Goal: Navigation & Orientation: Find specific page/section

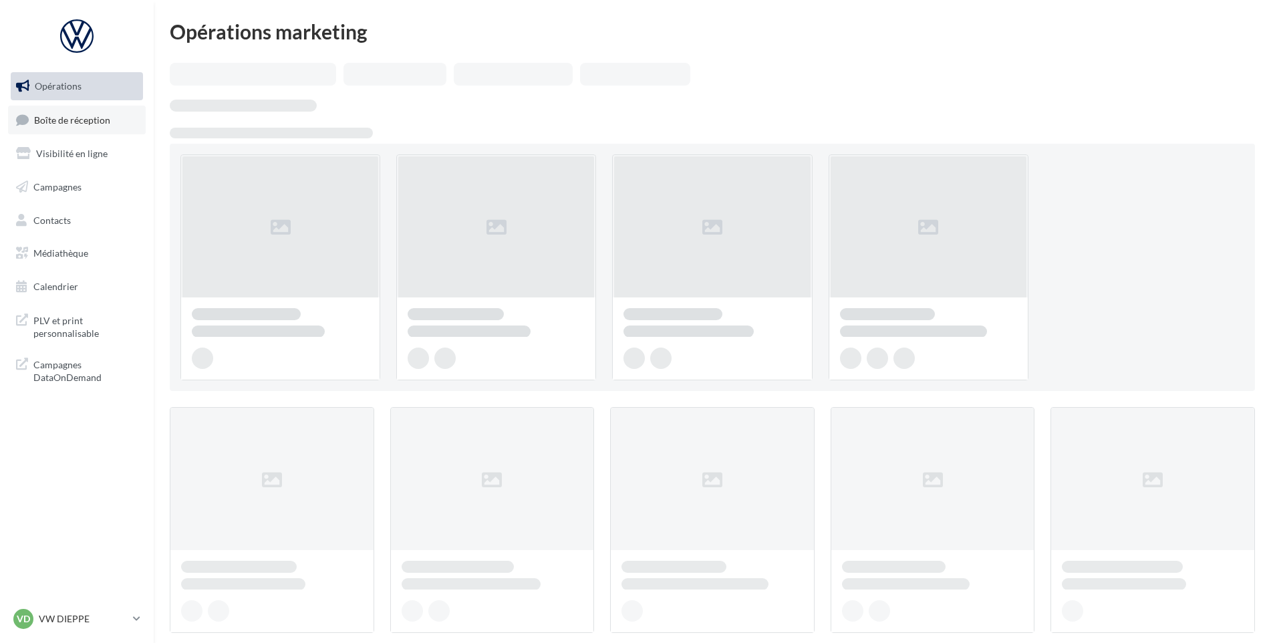
click at [84, 134] on link "Boîte de réception" at bounding box center [77, 120] width 138 height 29
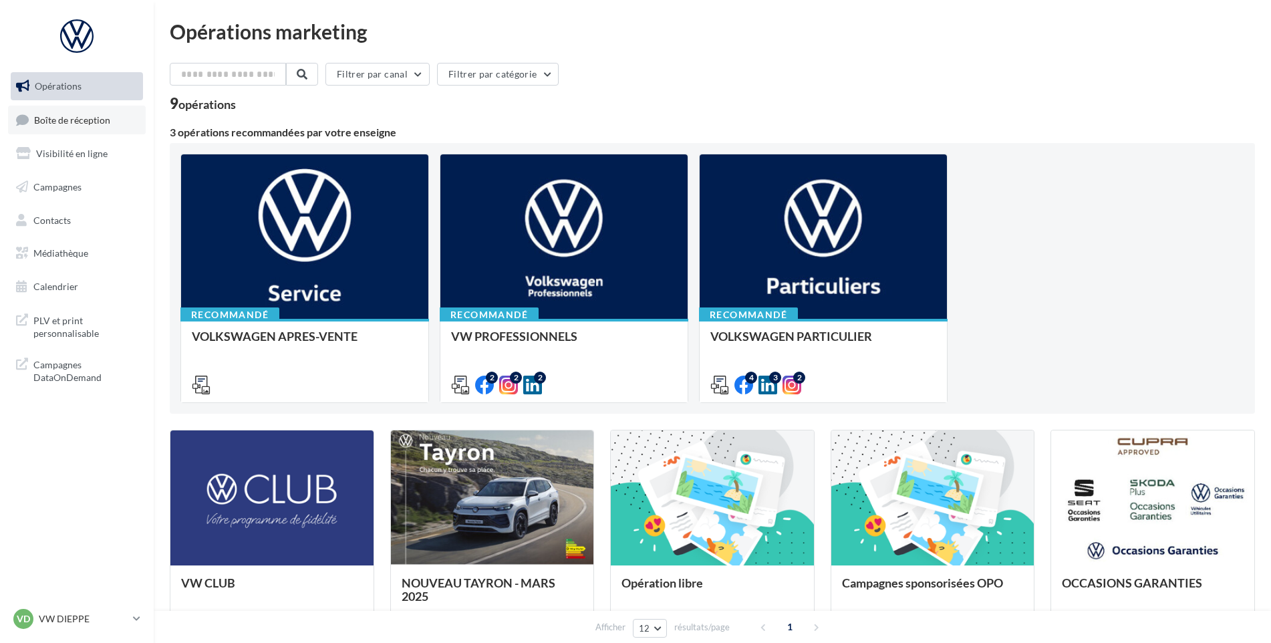
click at [89, 124] on span "Boîte de réception" at bounding box center [72, 119] width 76 height 11
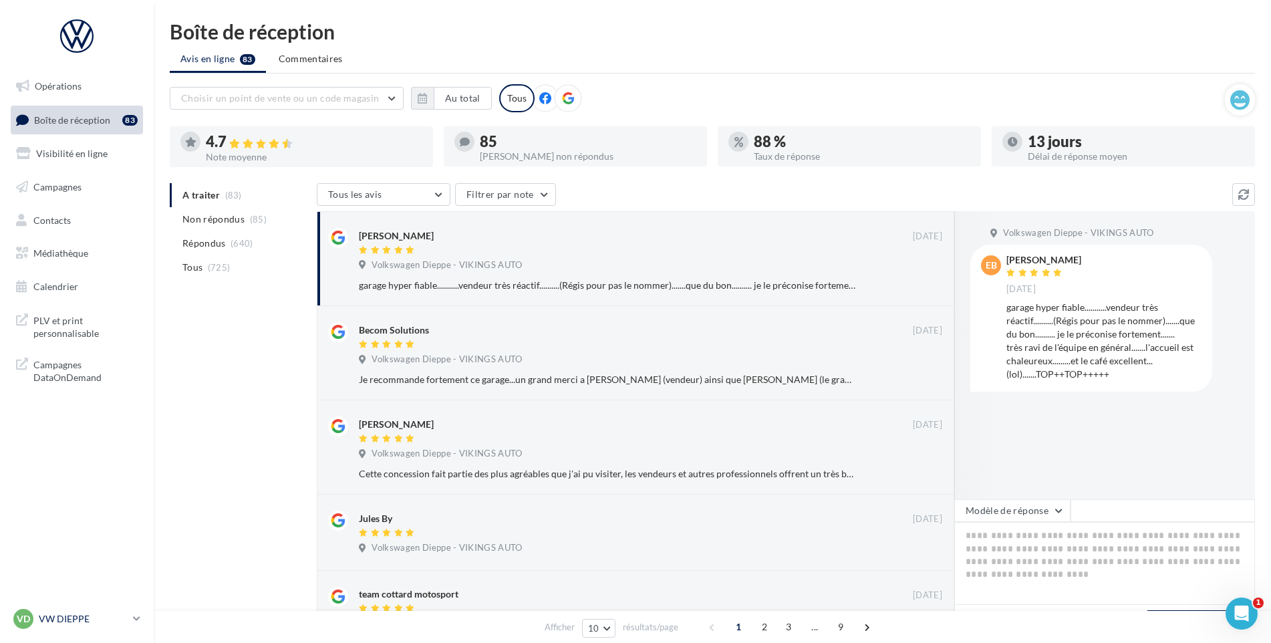
click at [92, 609] on div "VD VW DIEPPE vw-die-vau" at bounding box center [70, 619] width 114 height 20
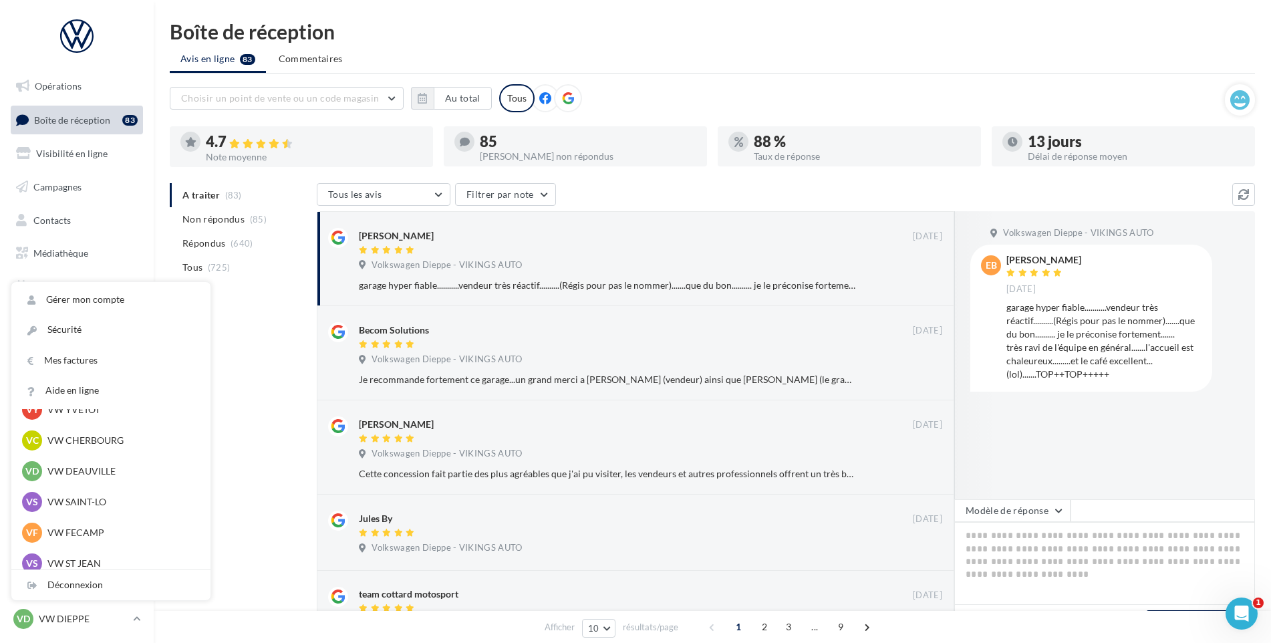
scroll to position [201, 0]
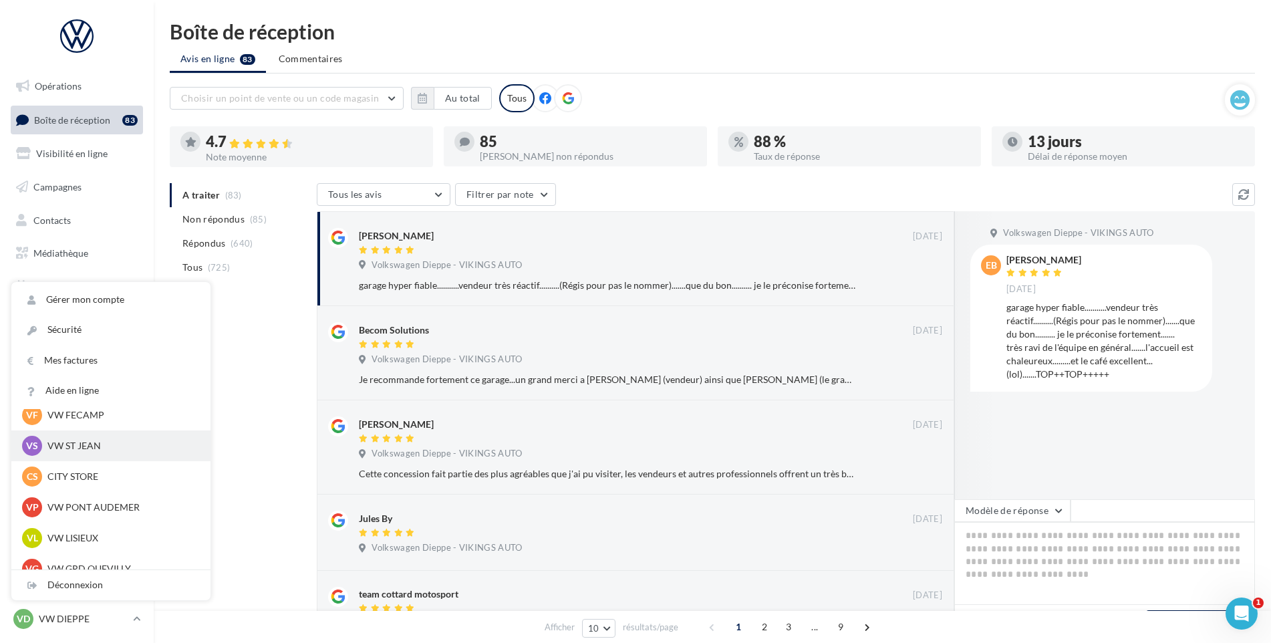
click at [77, 448] on p "VW ST JEAN" at bounding box center [120, 445] width 147 height 13
